Goal: Find specific page/section: Find specific page/section

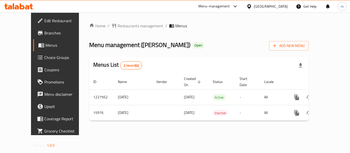
click at [252, 5] on div "[GEOGRAPHIC_DATA]" at bounding box center [271, 7] width 34 height 6
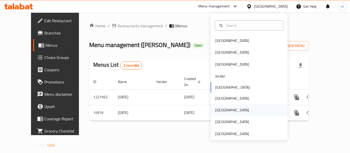
click at [224, 112] on div "[GEOGRAPHIC_DATA]" at bounding box center [248, 110] width 77 height 12
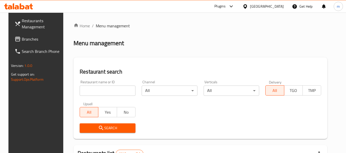
click at [15, 39] on icon at bounding box center [17, 39] width 5 height 5
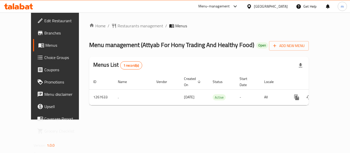
drag, startPoint x: 283, startPoint y: 9, endPoint x: 280, endPoint y: 16, distance: 6.7
click at [283, 9] on div "[GEOGRAPHIC_DATA]" at bounding box center [266, 6] width 49 height 12
click at [280, 6] on div "[GEOGRAPHIC_DATA]" at bounding box center [271, 7] width 34 height 6
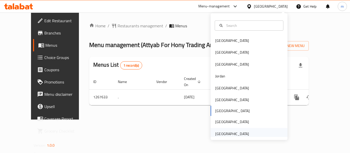
click at [230, 133] on div "[GEOGRAPHIC_DATA]" at bounding box center [232, 134] width 34 height 6
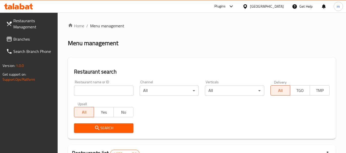
click at [36, 40] on span "Branches" at bounding box center [33, 39] width 40 height 6
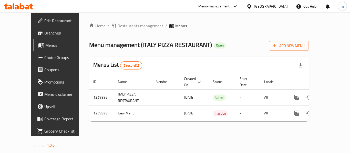
click at [267, 4] on div "[GEOGRAPHIC_DATA]" at bounding box center [271, 7] width 34 height 6
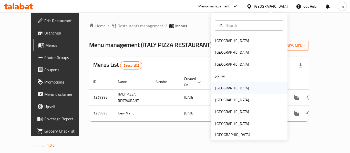
click at [218, 89] on div "[GEOGRAPHIC_DATA]" at bounding box center [232, 89] width 34 height 6
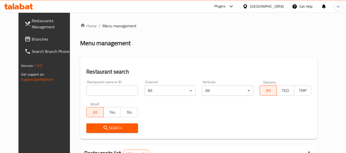
click at [32, 40] on span "Branches" at bounding box center [52, 39] width 40 height 6
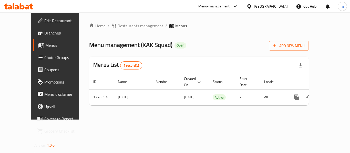
click at [277, 6] on div "[GEOGRAPHIC_DATA]" at bounding box center [271, 7] width 34 height 6
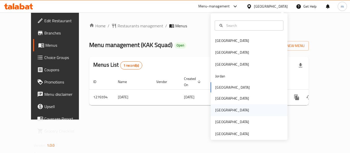
click at [216, 110] on div "[GEOGRAPHIC_DATA]" at bounding box center [232, 111] width 34 height 6
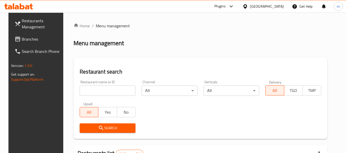
click at [22, 40] on span "Branches" at bounding box center [42, 39] width 40 height 6
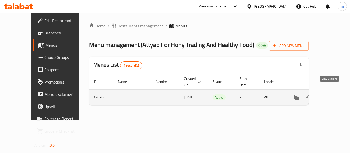
click at [330, 94] on icon "enhanced table" at bounding box center [333, 97] width 6 height 6
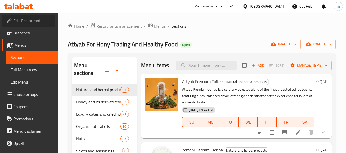
click at [24, 21] on span "Edit Restaurant" at bounding box center [33, 21] width 40 height 6
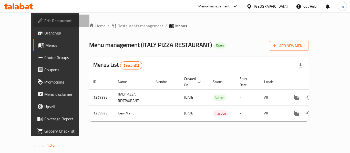
click at [44, 20] on span "Edit Restaurant" at bounding box center [64, 21] width 41 height 6
